Goal: Register for event/course: Sign up to attend an event or enroll in a course

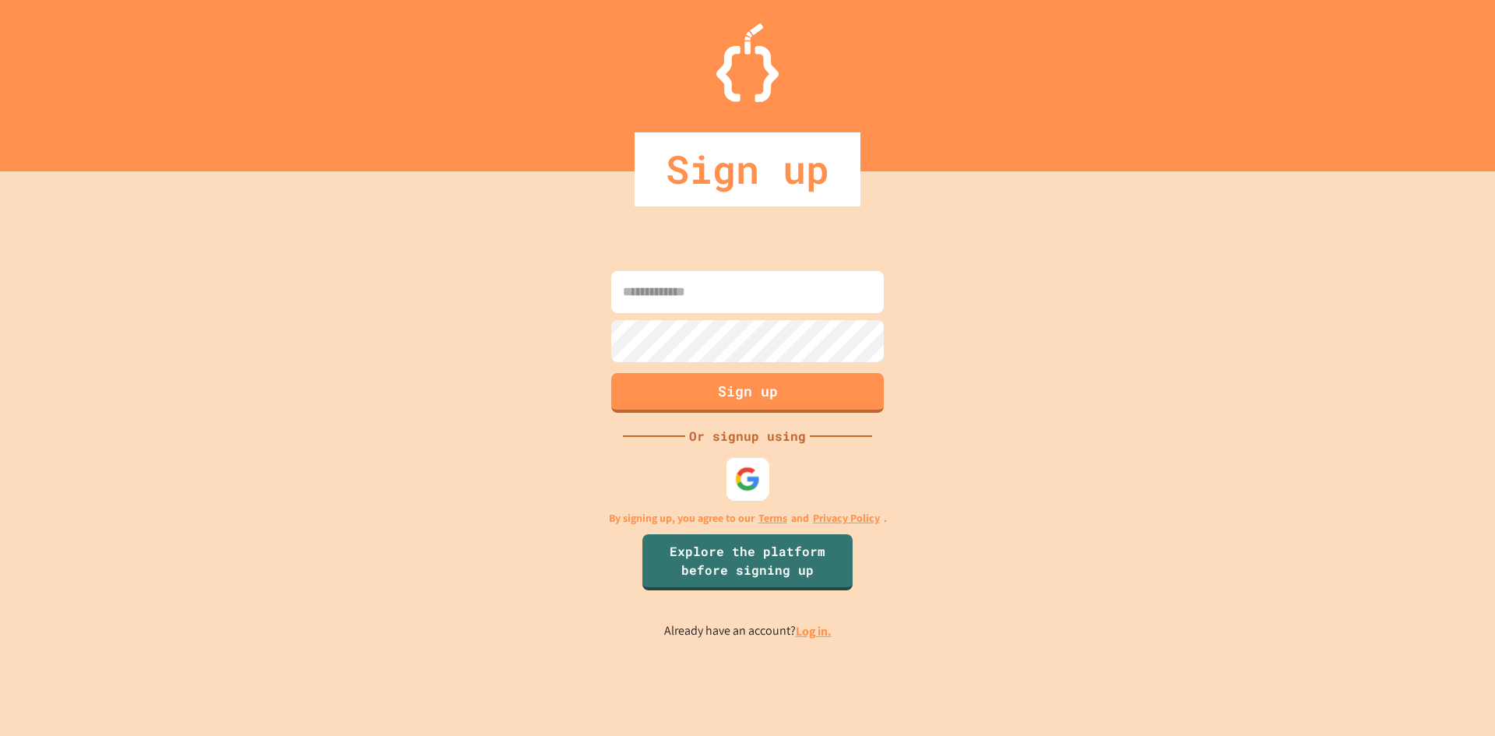
click at [746, 477] on img at bounding box center [748, 479] width 26 height 26
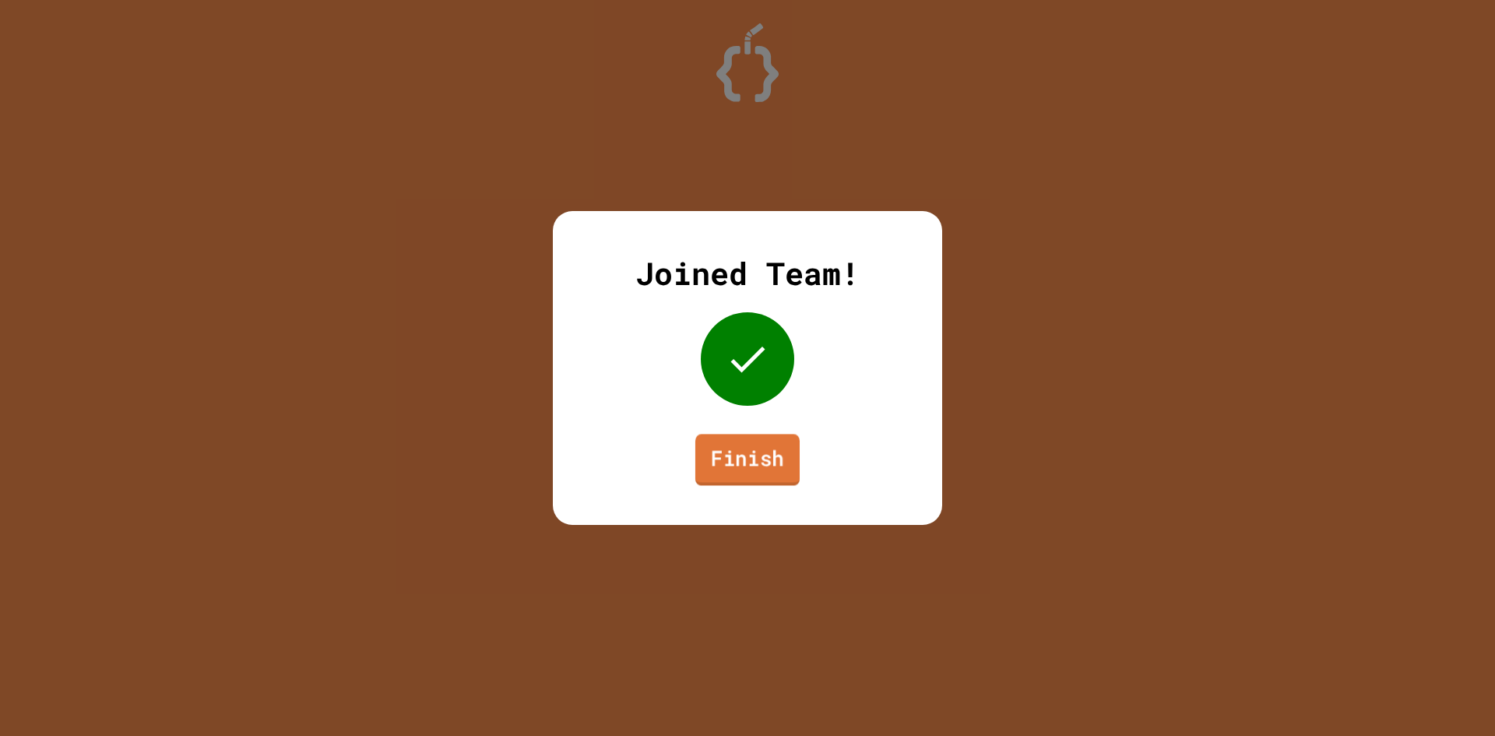
click at [760, 466] on link "Finish" at bounding box center [747, 459] width 104 height 51
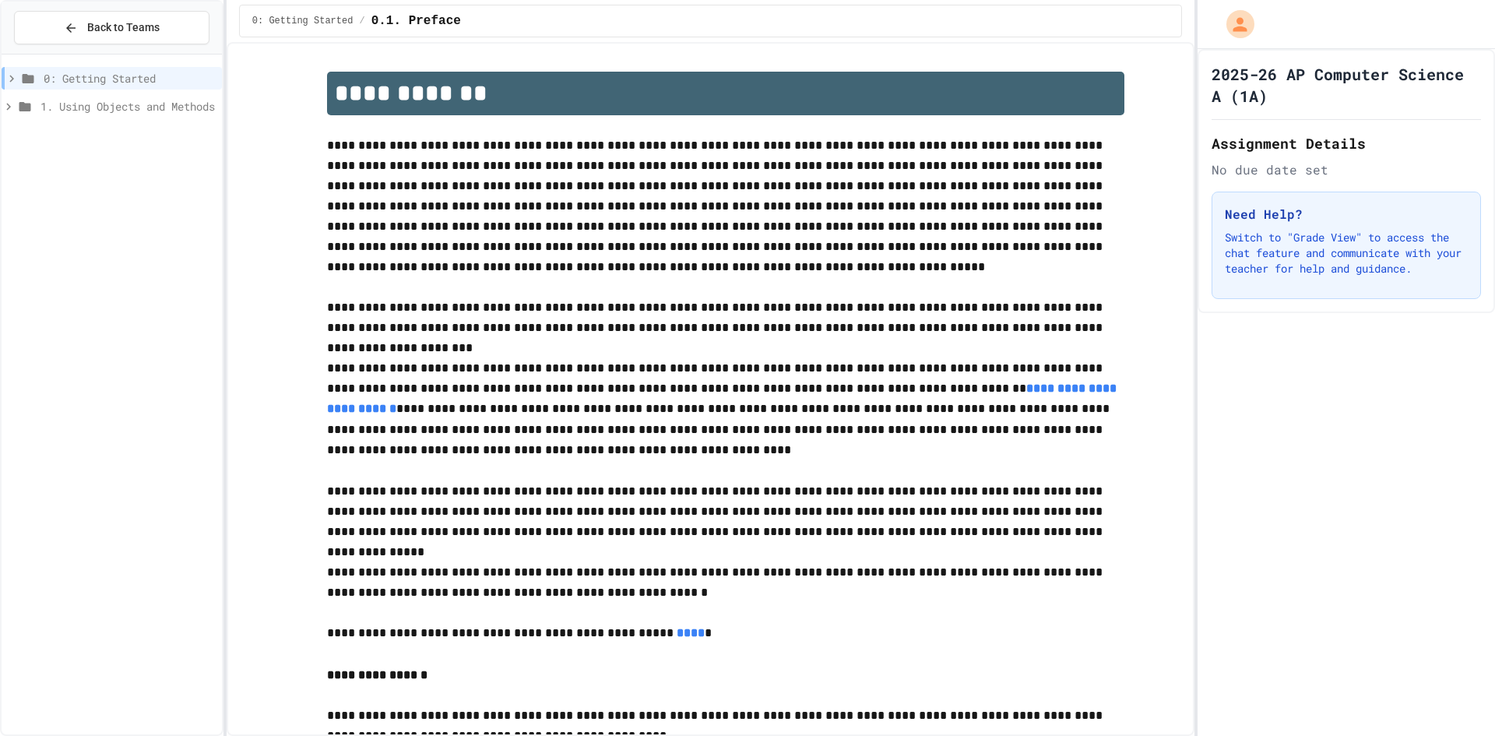
click at [176, 119] on div "1. Using Objects and Methods" at bounding box center [112, 109] width 220 height 28
click at [171, 103] on span "1. Using Objects and Methods" at bounding box center [127, 106] width 175 height 16
